Goal: Task Accomplishment & Management: Use online tool/utility

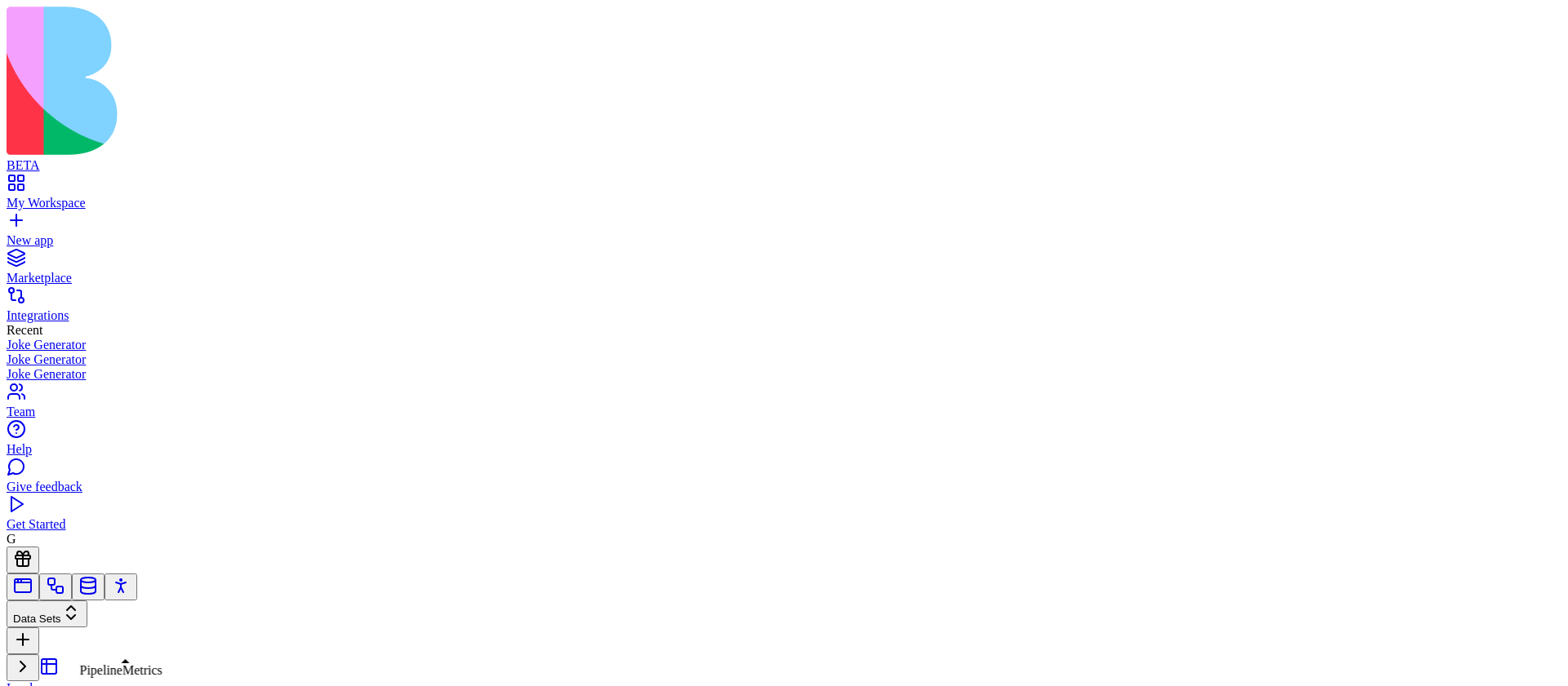
scroll to position [84, 0]
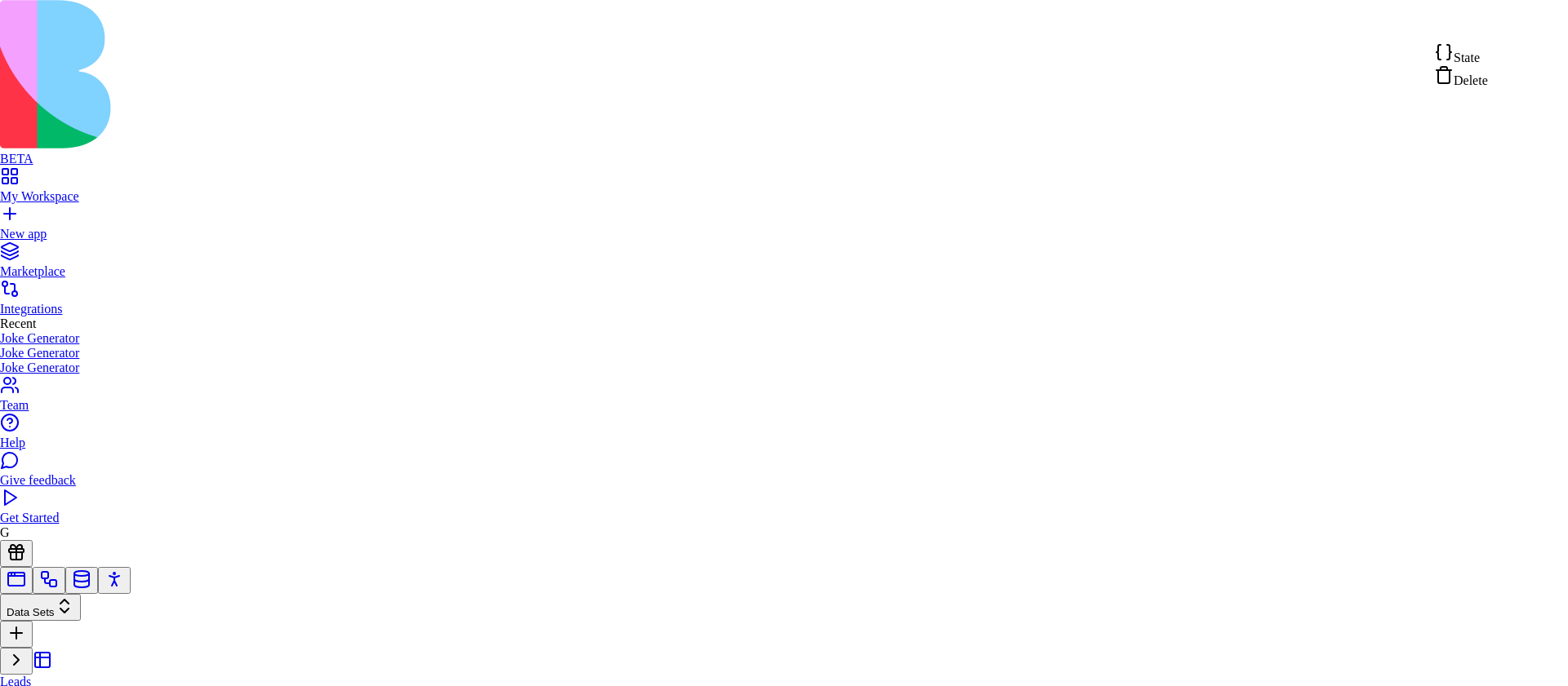
click at [1475, 59] on span "State" at bounding box center [1466, 58] width 26 height 14
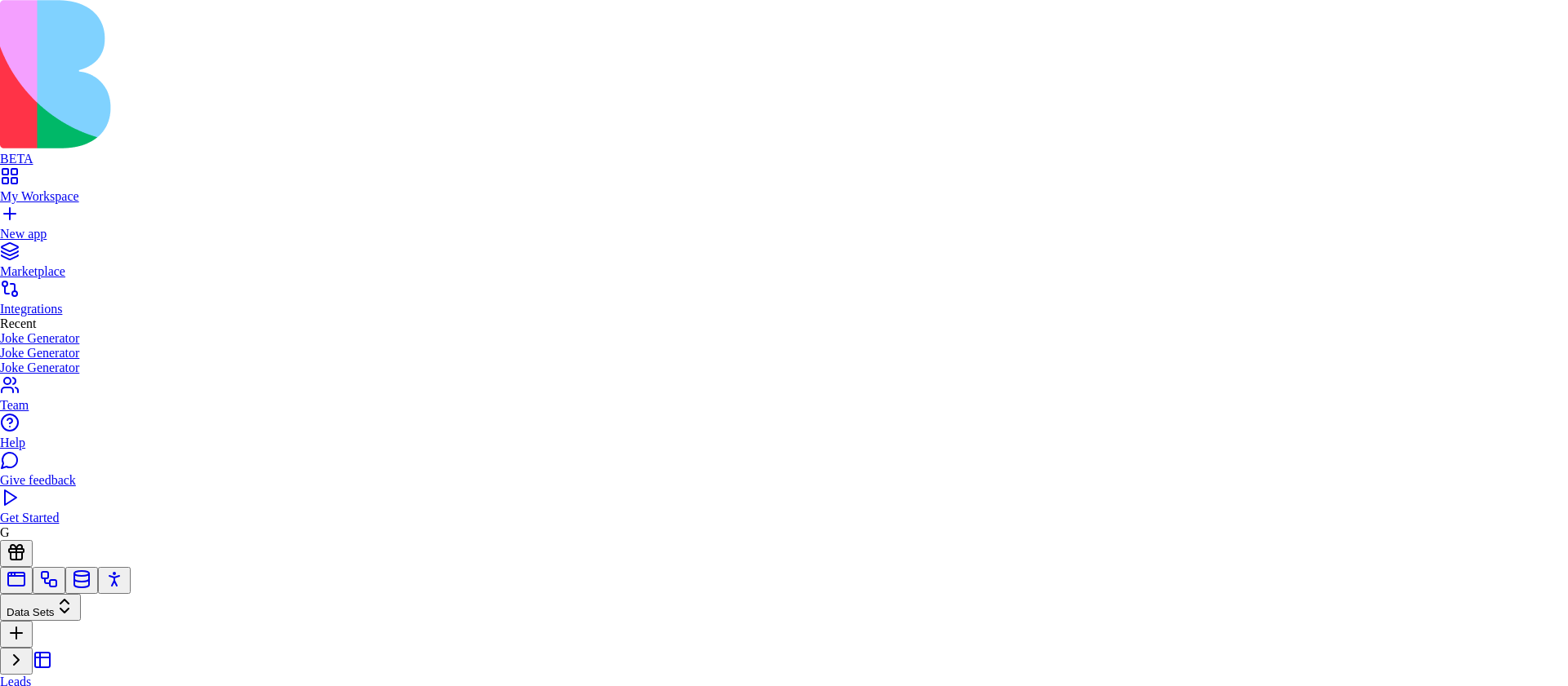
type textarea "**********"
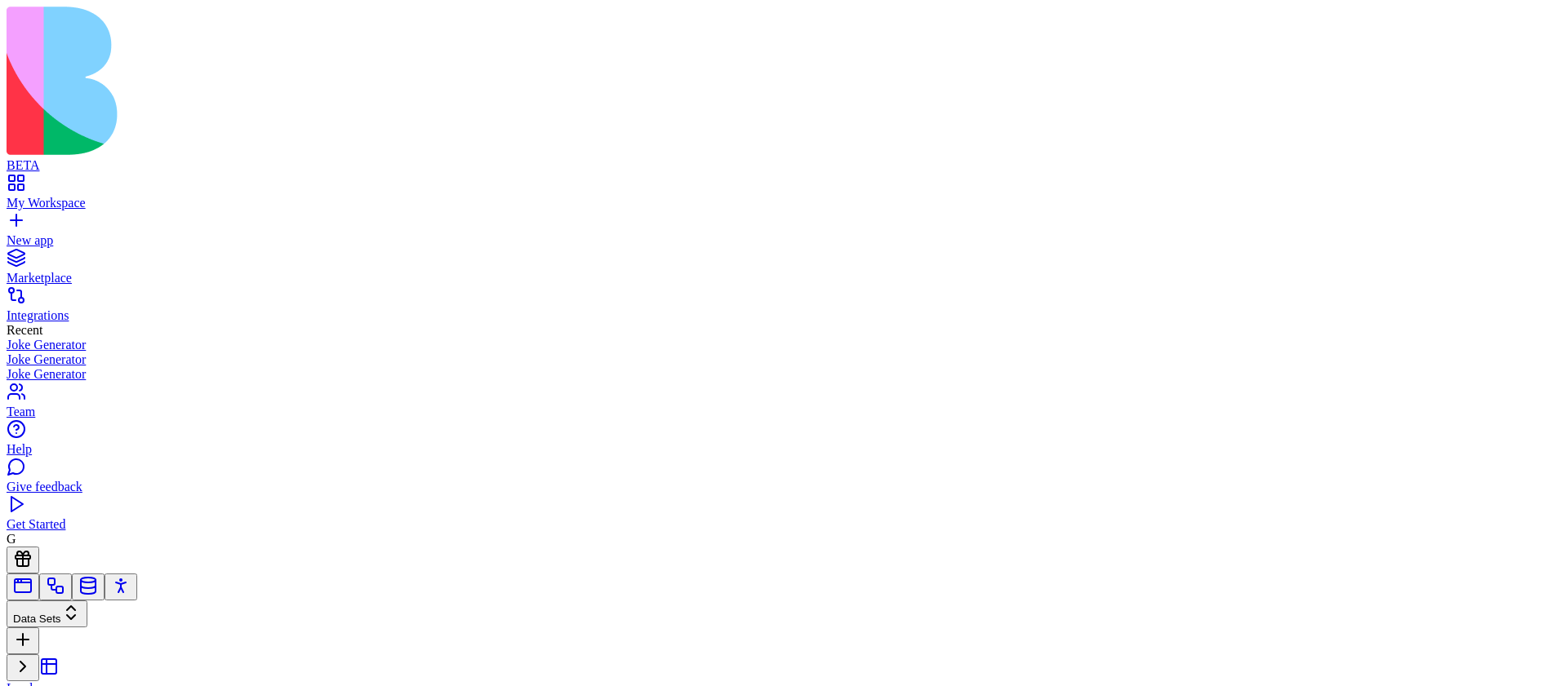
copy div "**********"
